Goal: Share content

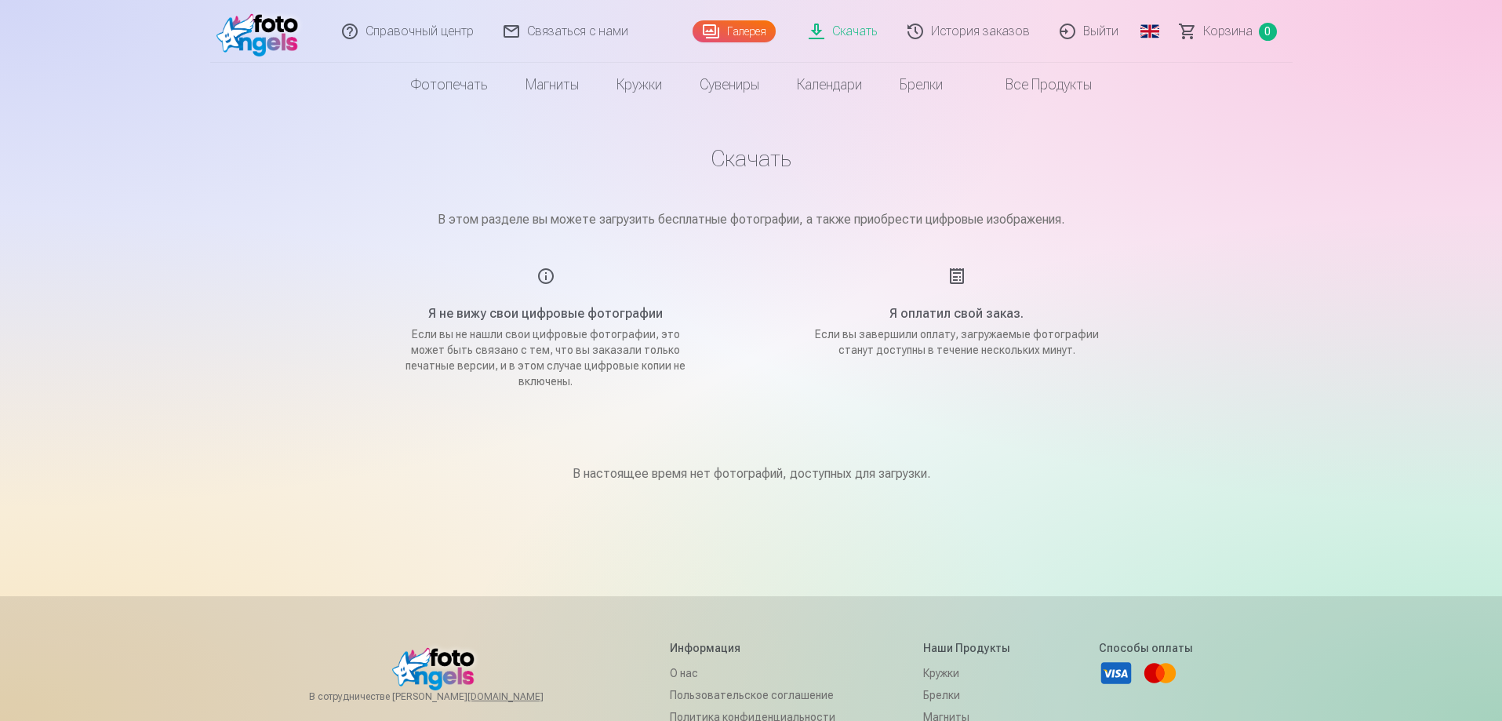
click at [1025, 87] on font "Все продукты" at bounding box center [1048, 84] width 86 height 16
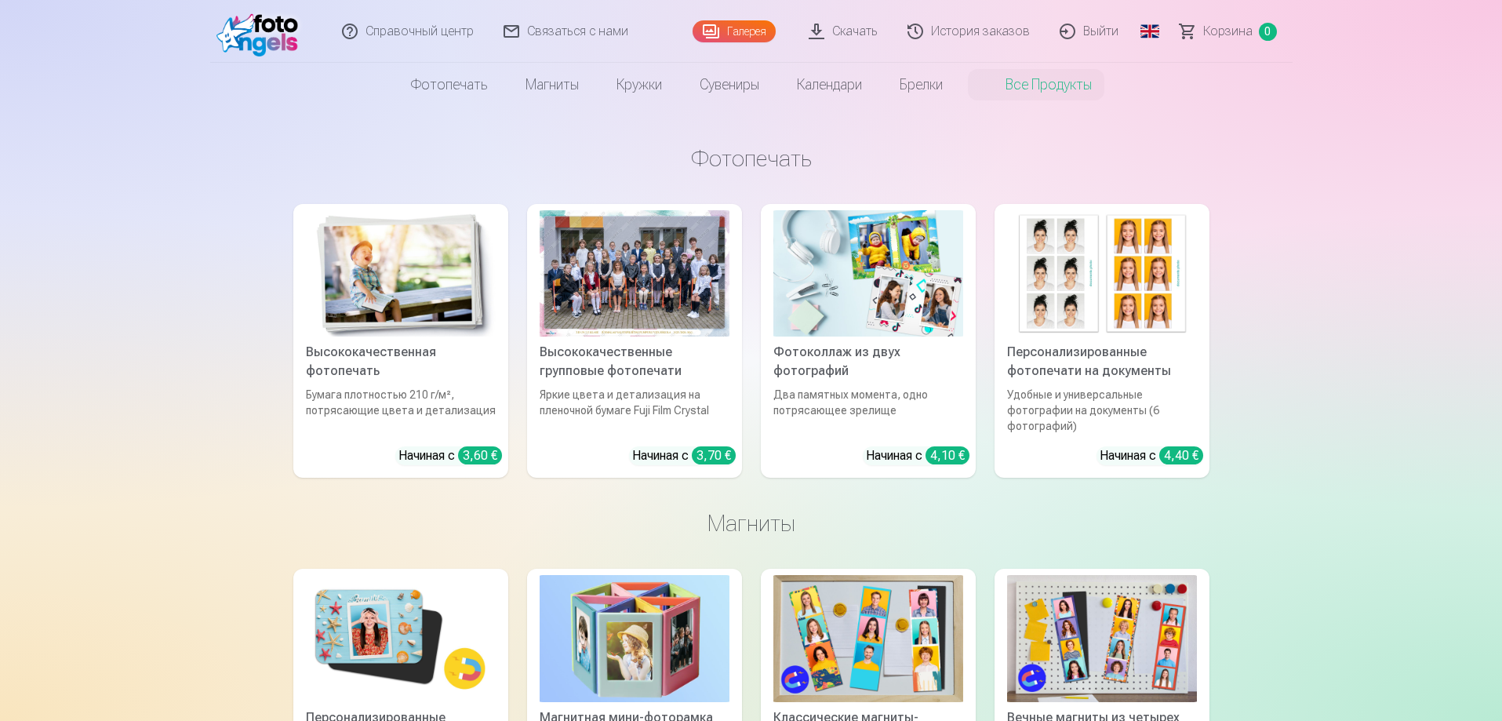
click at [747, 31] on font "Галерея" at bounding box center [746, 31] width 39 height 13
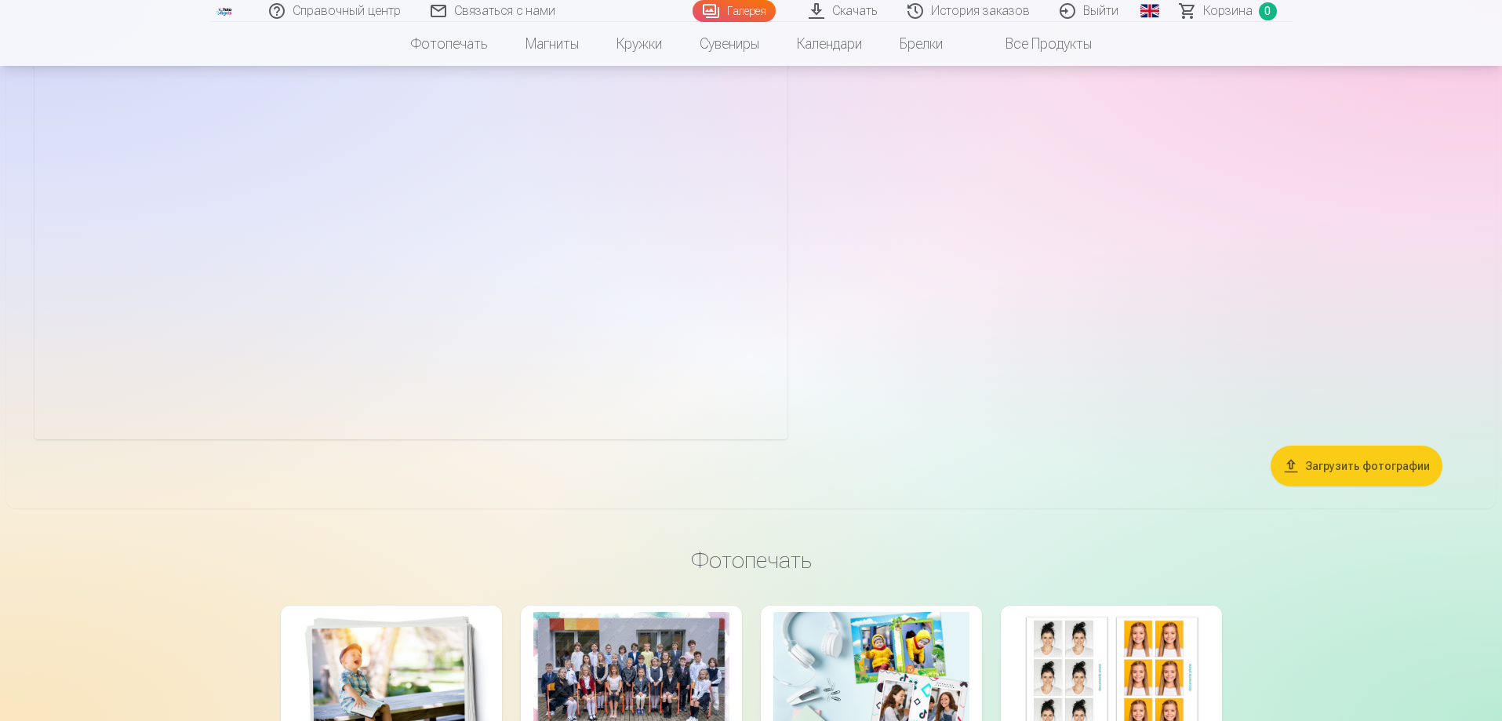
scroll to position [3137, 0]
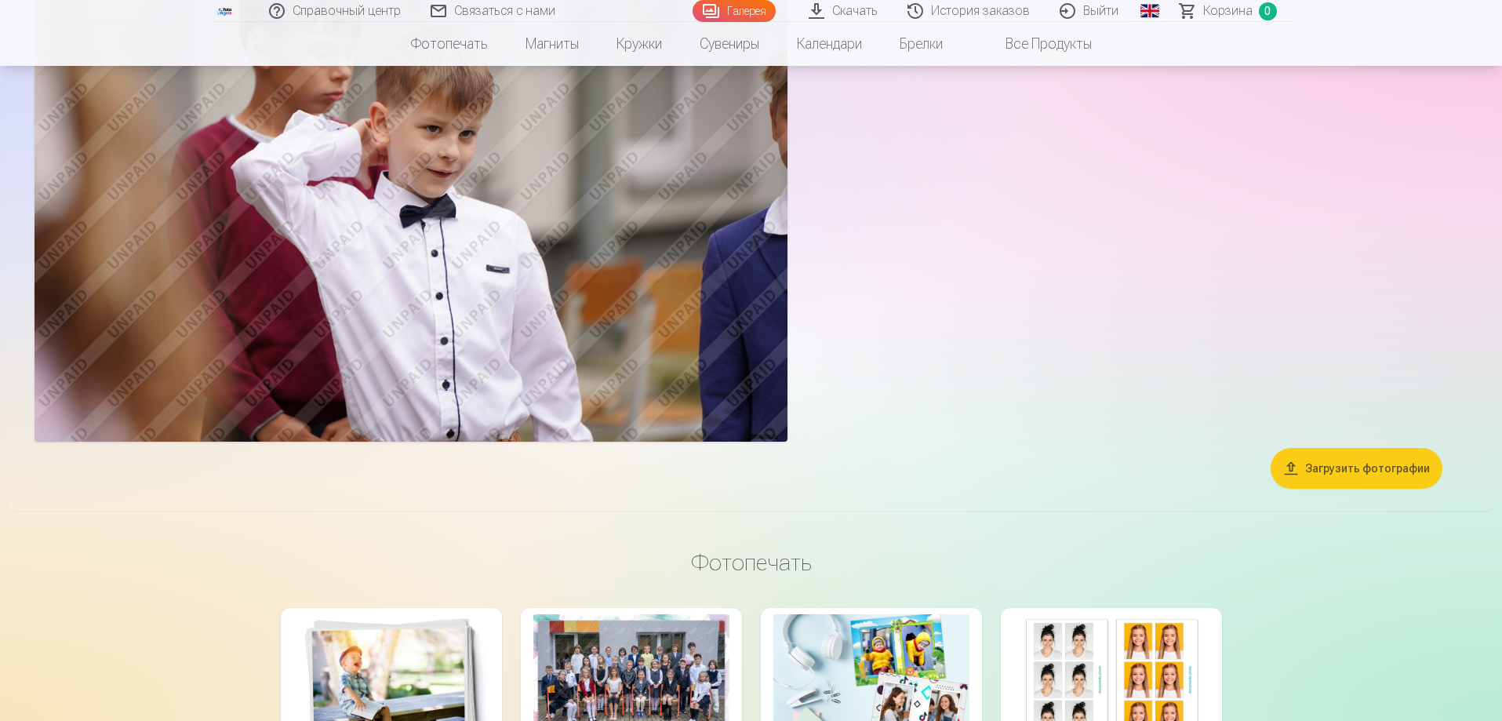
click at [1362, 474] on font "Загрузить фотографии" at bounding box center [1367, 468] width 125 height 13
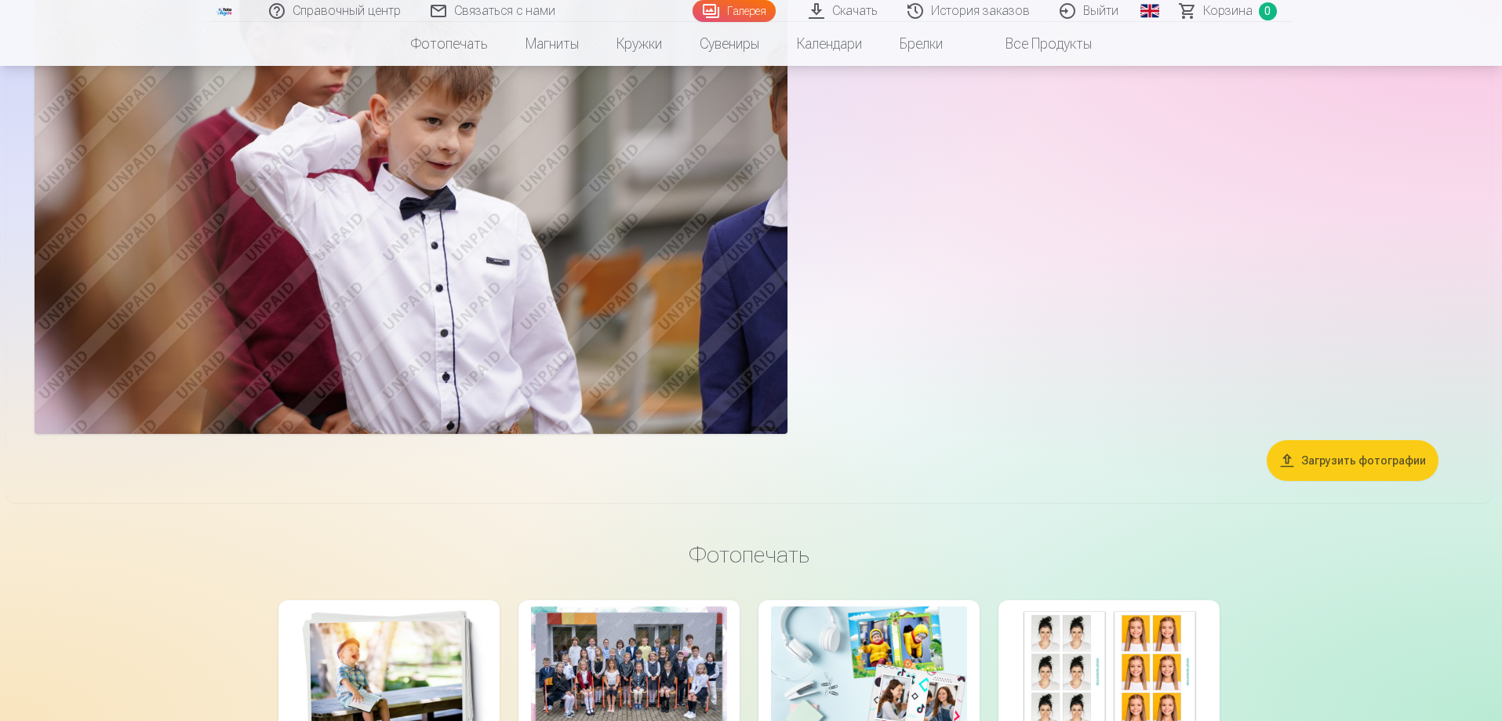
scroll to position [3145, 0]
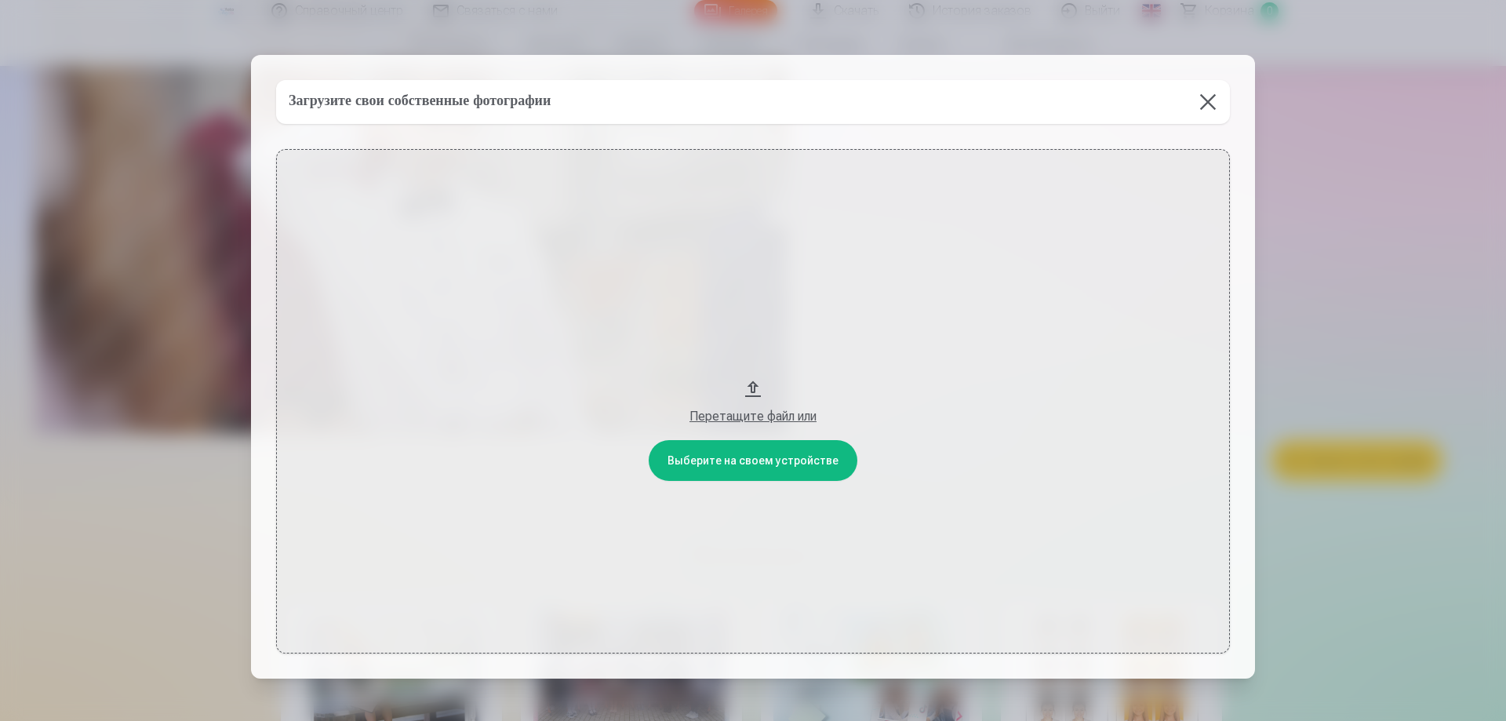
click at [1210, 104] on button at bounding box center [1208, 102] width 44 height 44
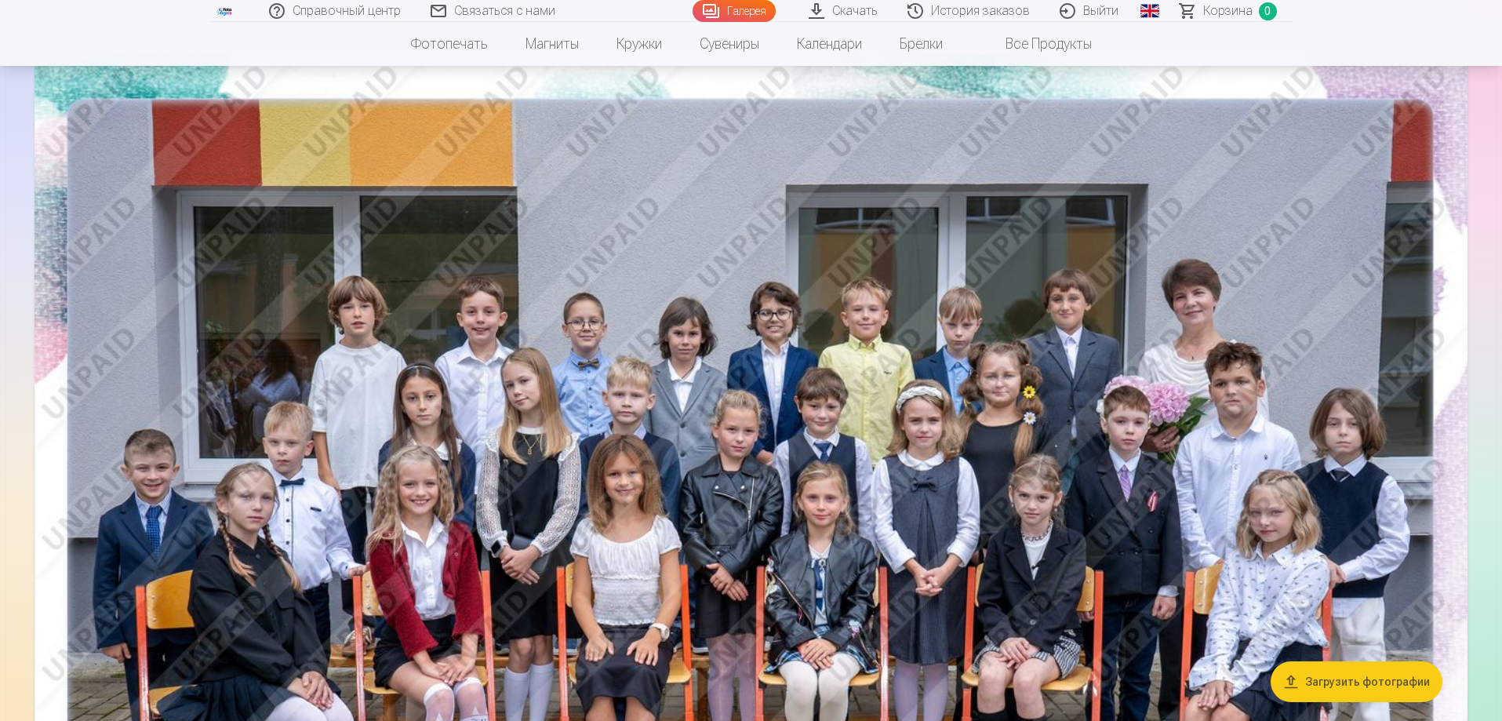
scroll to position [0, 0]
